Goal: Task Accomplishment & Management: Manage account settings

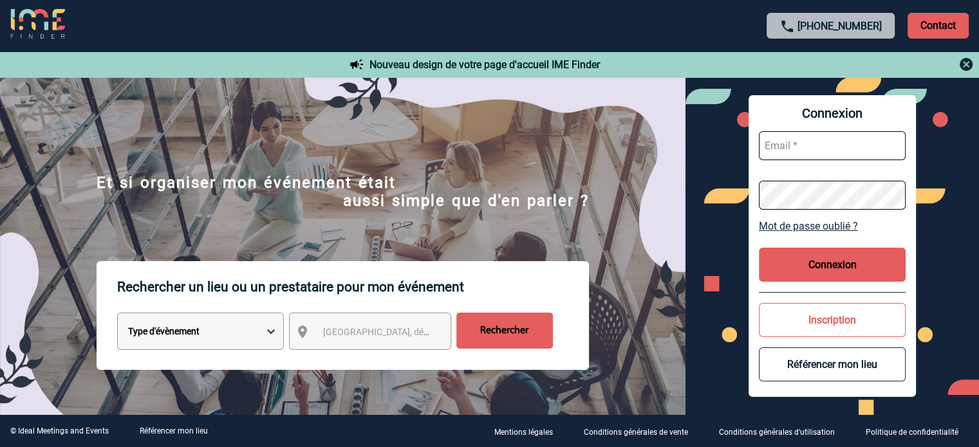
type input "[EMAIL_ADDRESS][DOMAIN_NAME]"
click at [841, 253] on button "Connexion" at bounding box center [832, 265] width 147 height 34
type input "[EMAIL_ADDRESS][DOMAIN_NAME]"
click at [836, 274] on button "Connexion" at bounding box center [832, 265] width 147 height 34
